Goal: Transaction & Acquisition: Book appointment/travel/reservation

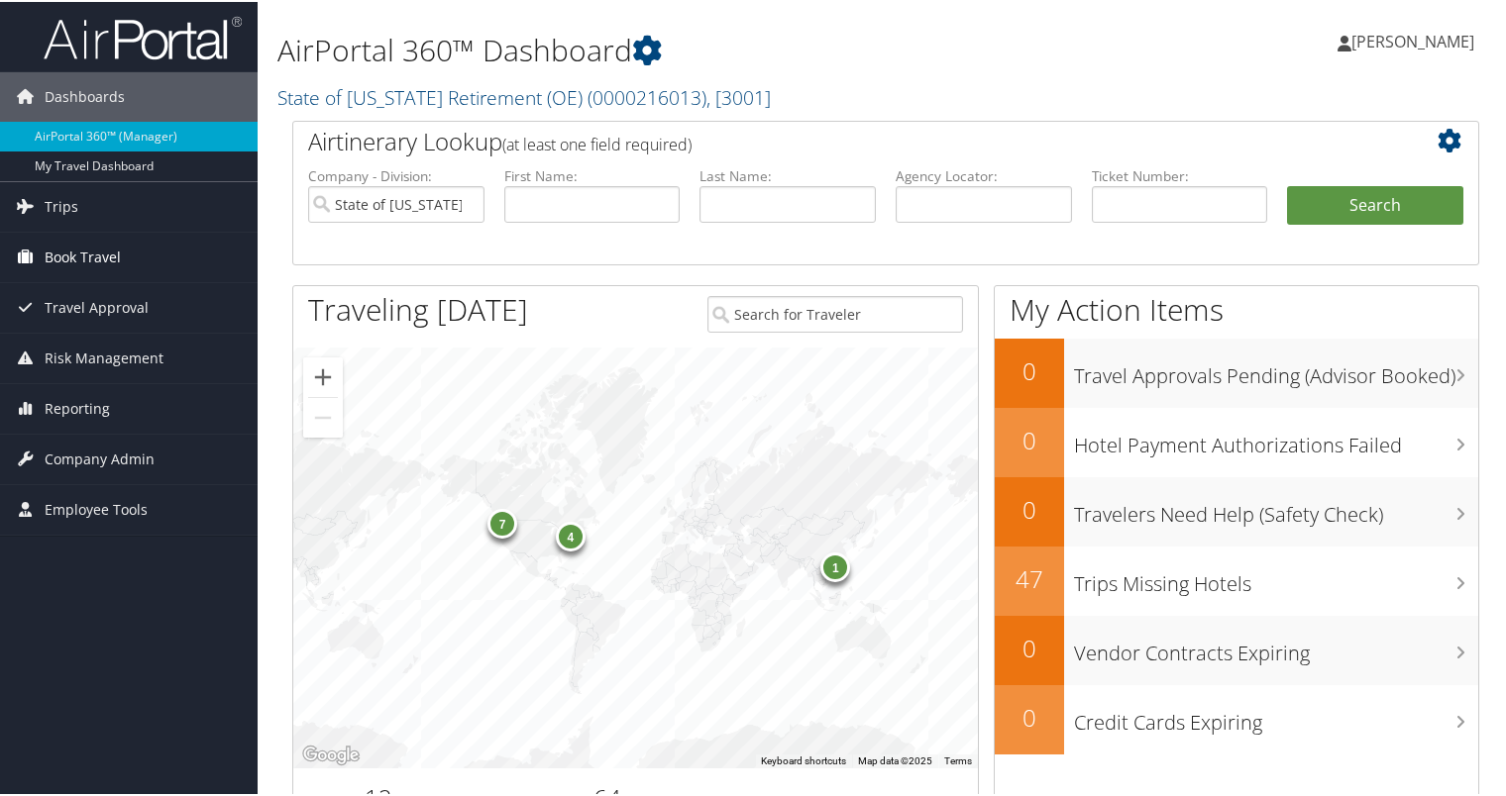
click at [46, 249] on span "Book Travel" at bounding box center [83, 256] width 76 height 50
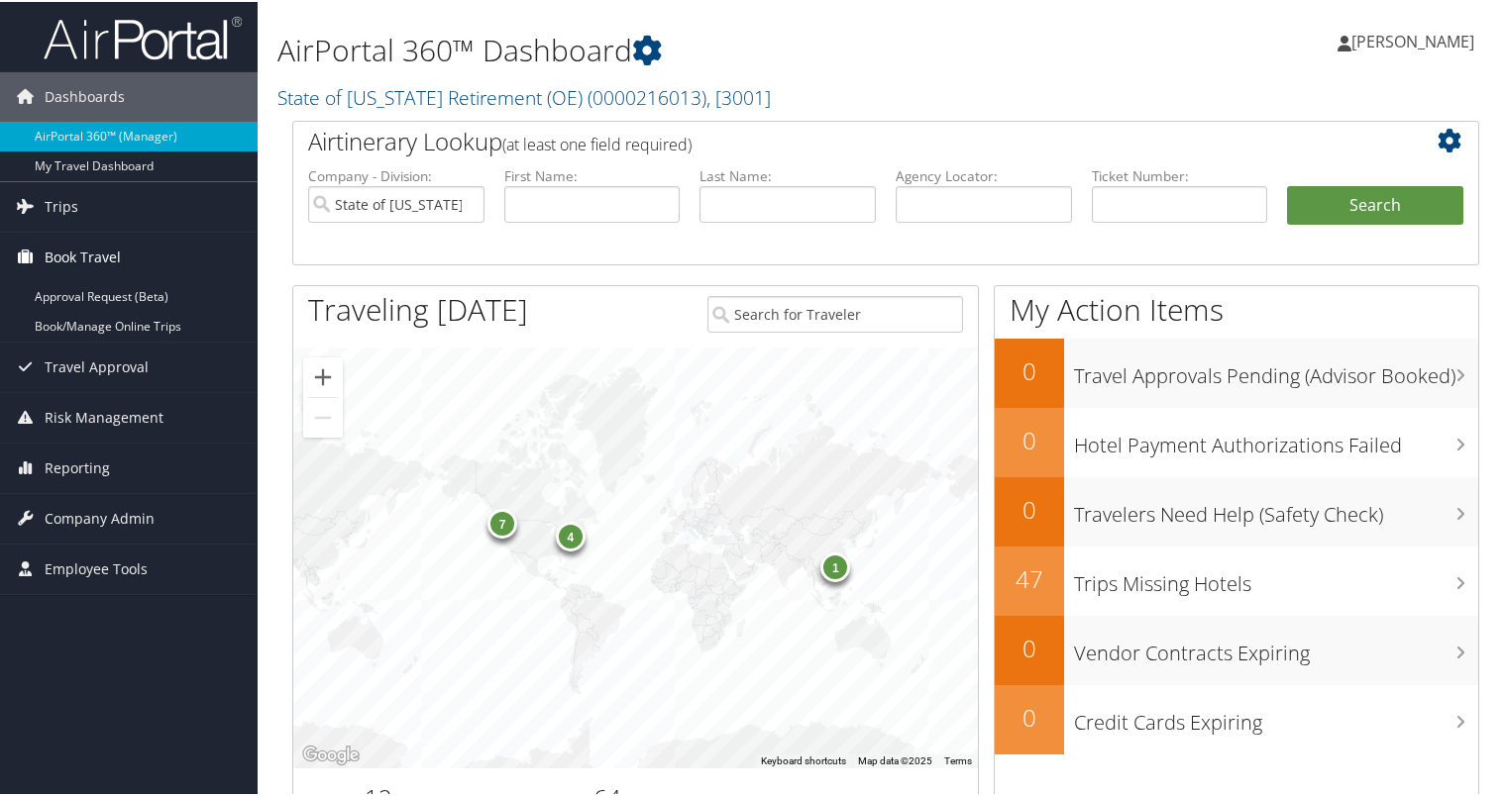
click at [0, 231] on link "Book Travel" at bounding box center [129, 256] width 258 height 50
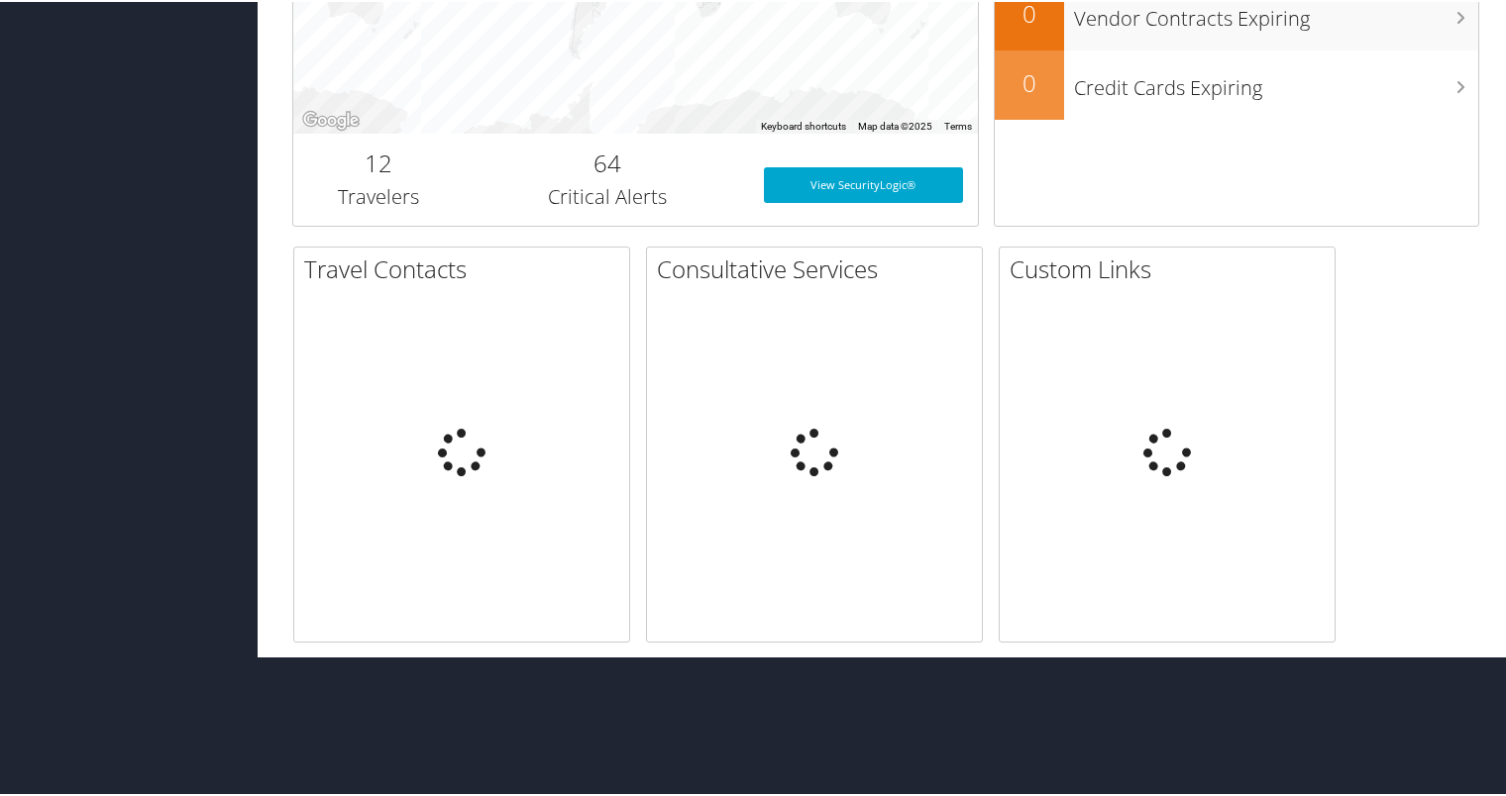
scroll to position [495, 0]
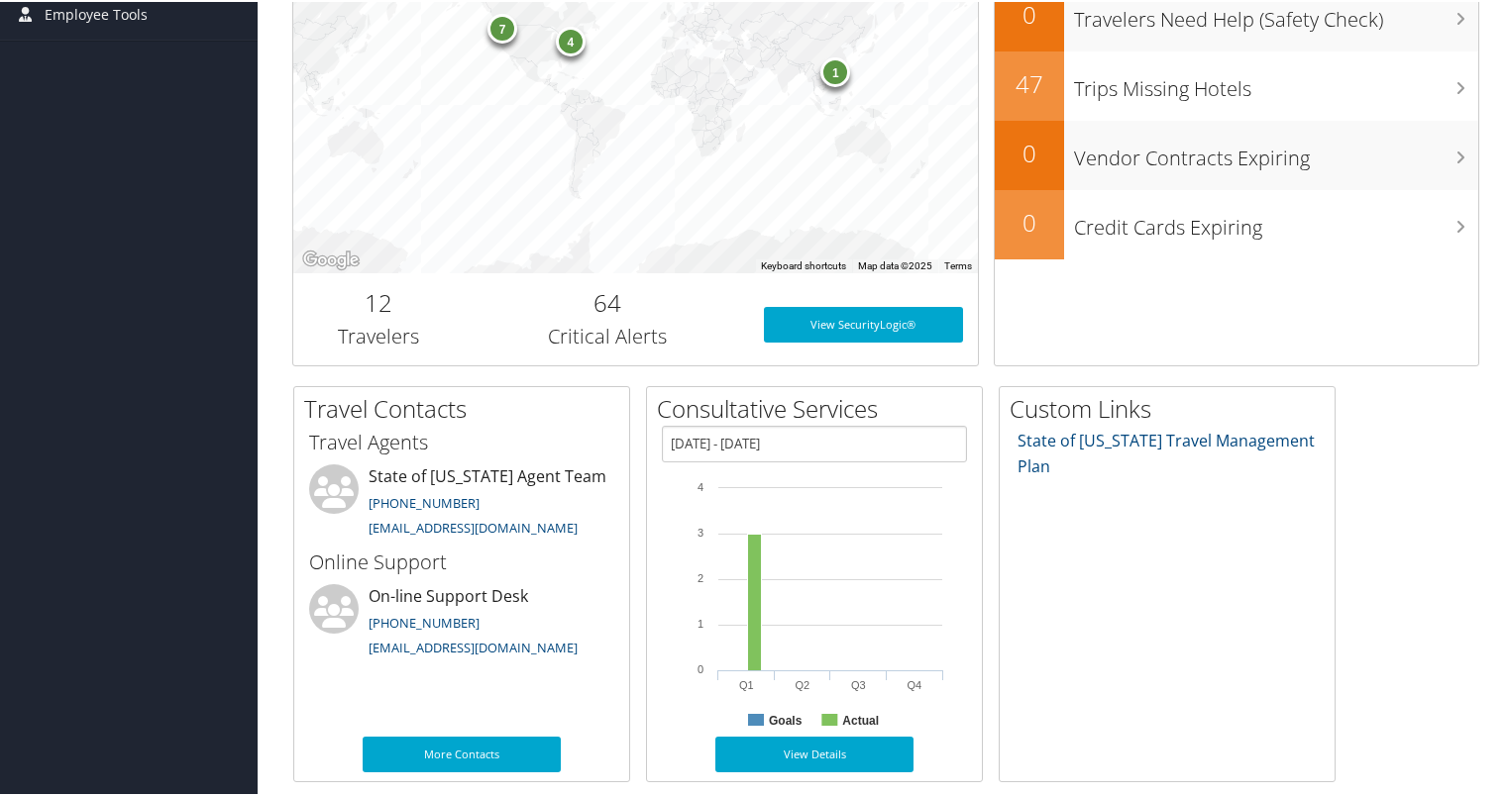
drag, startPoint x: 46, startPoint y: 249, endPoint x: 172, endPoint y: 178, distance: 145.0
click at [172, 178] on div "Dashboards AirPortal 360™ (Manager) My Travel Dashboard Trips Airtinerary® Look…" at bounding box center [757, 150] width 1514 height 1291
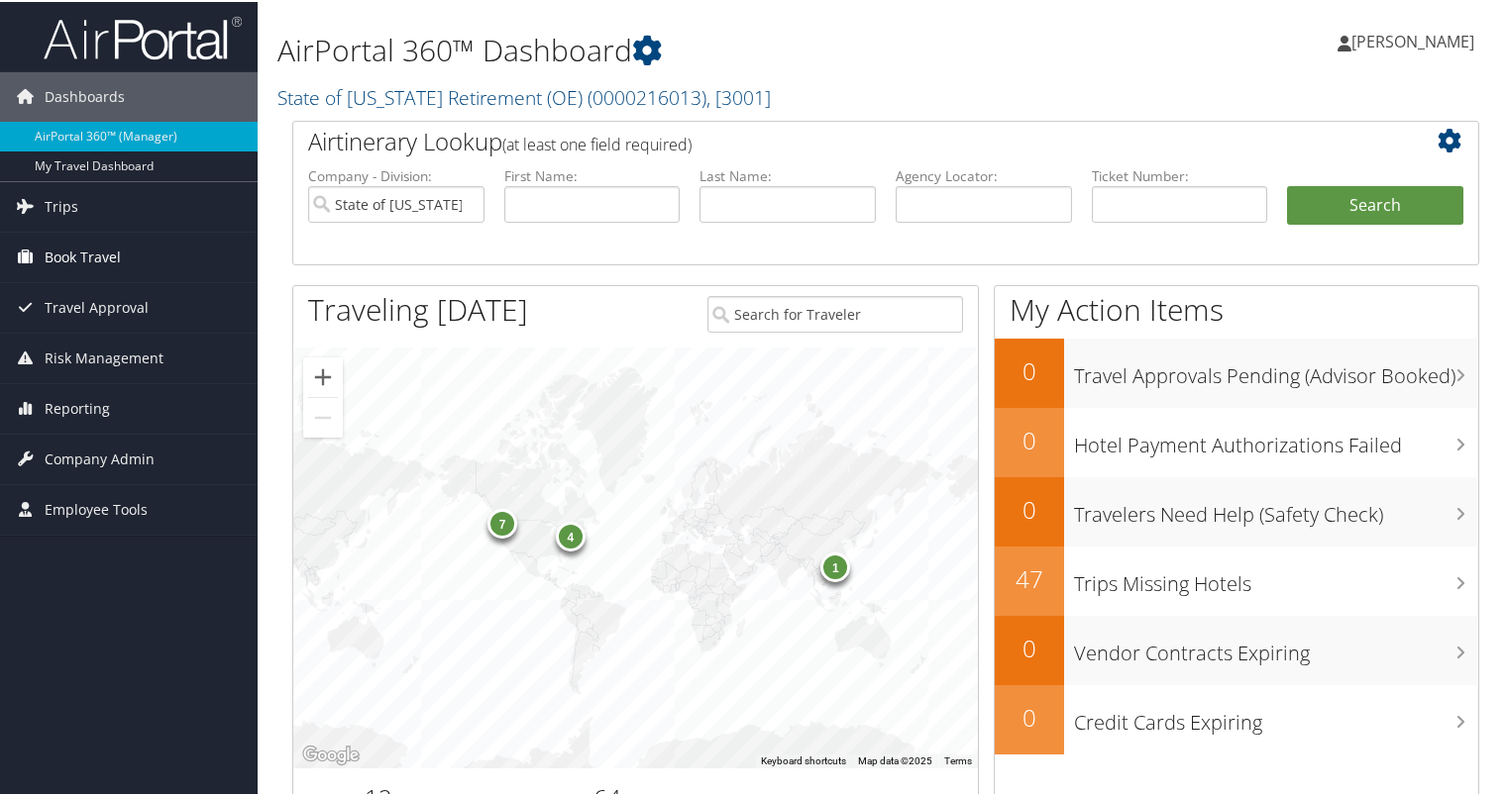
click at [75, 258] on span "Book Travel" at bounding box center [83, 256] width 76 height 50
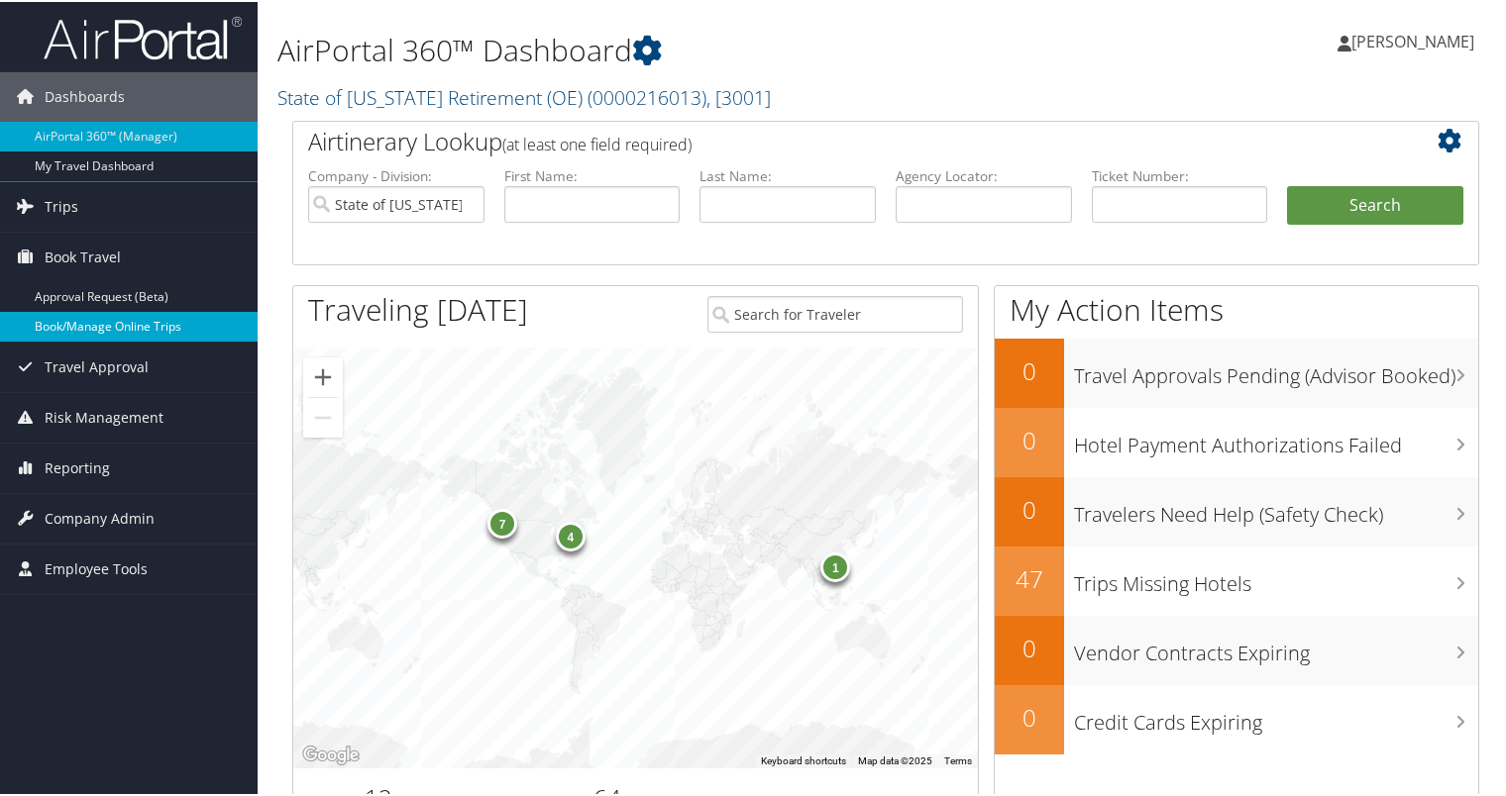
click at [78, 316] on link "Book/Manage Online Trips" at bounding box center [129, 325] width 258 height 30
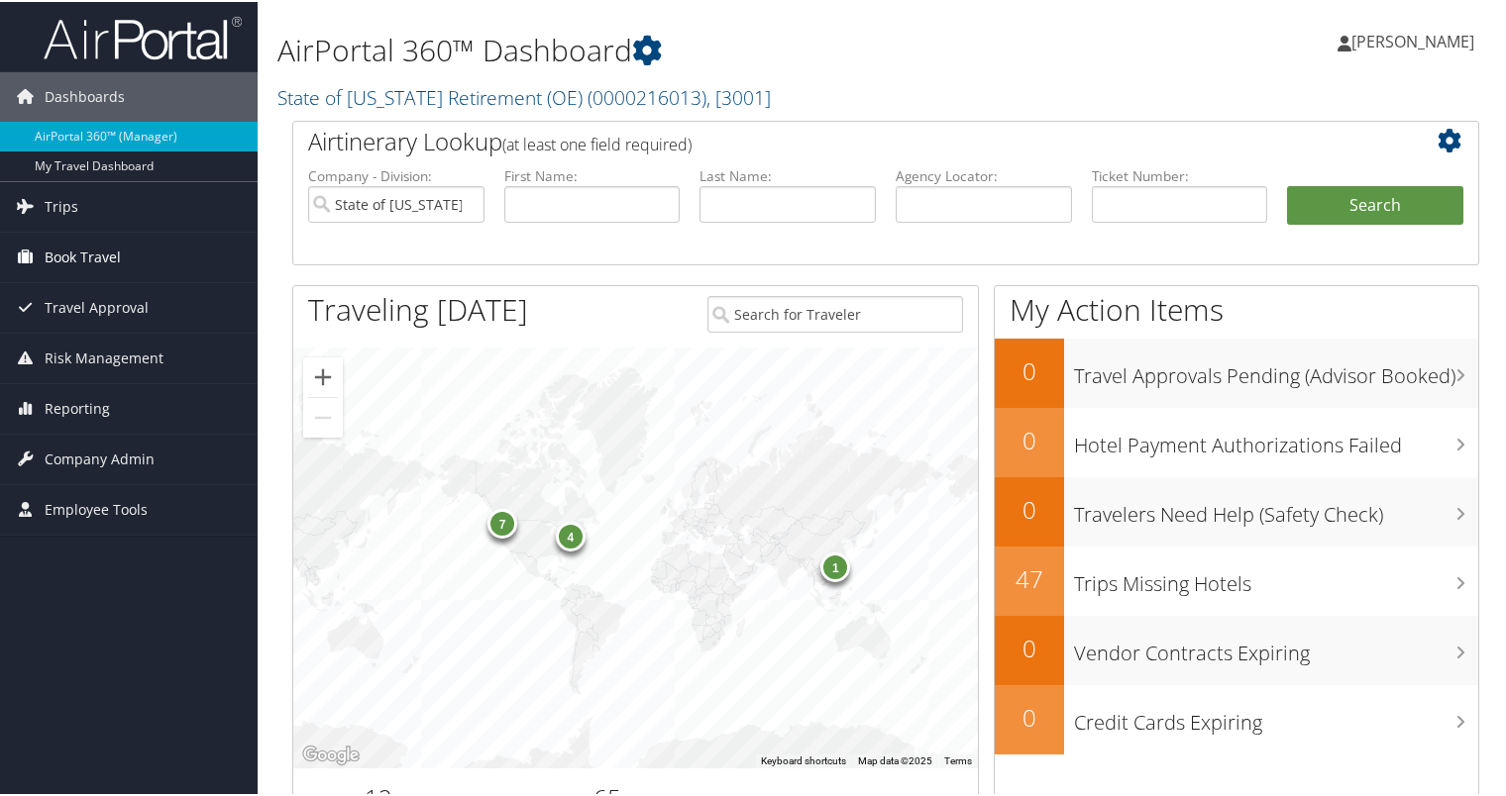
click at [92, 258] on span "Book Travel" at bounding box center [83, 256] width 76 height 50
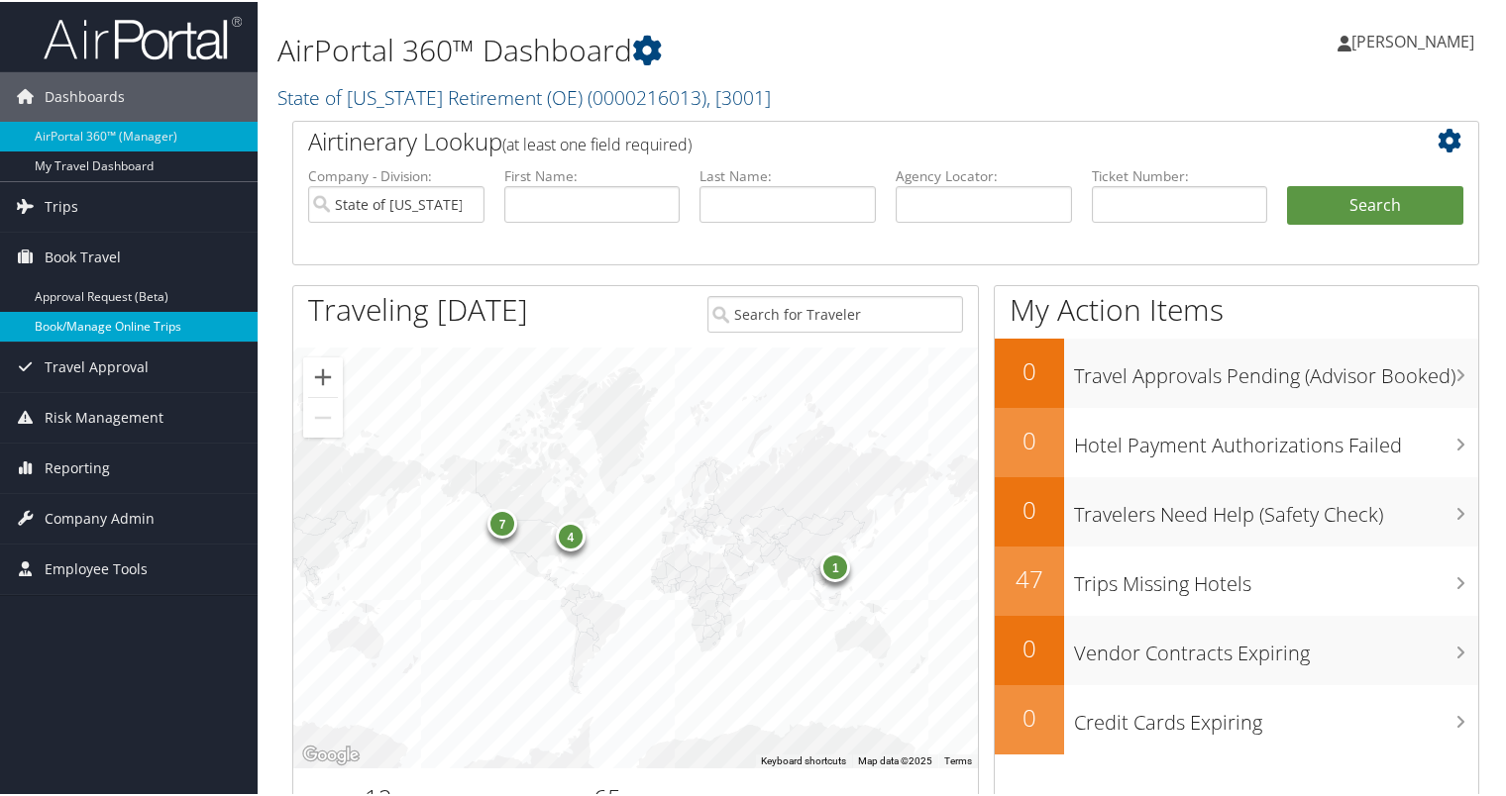
click at [99, 333] on link "Book/Manage Online Trips" at bounding box center [129, 325] width 258 height 30
